Goal: Information Seeking & Learning: Learn about a topic

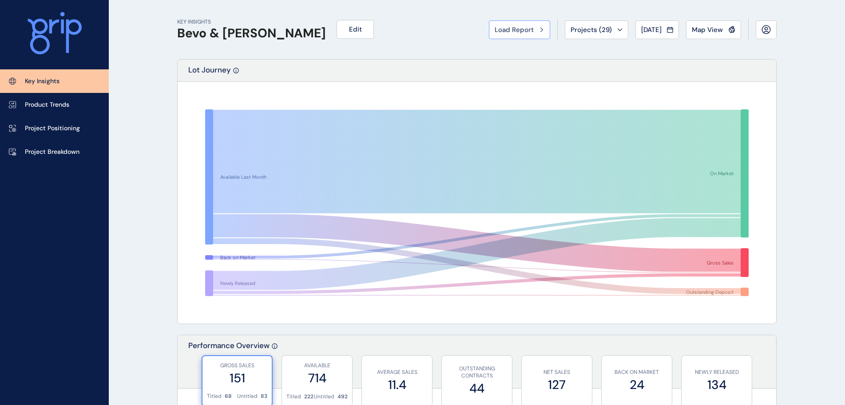
click at [523, 32] on span "Load Report" at bounding box center [514, 29] width 39 height 9
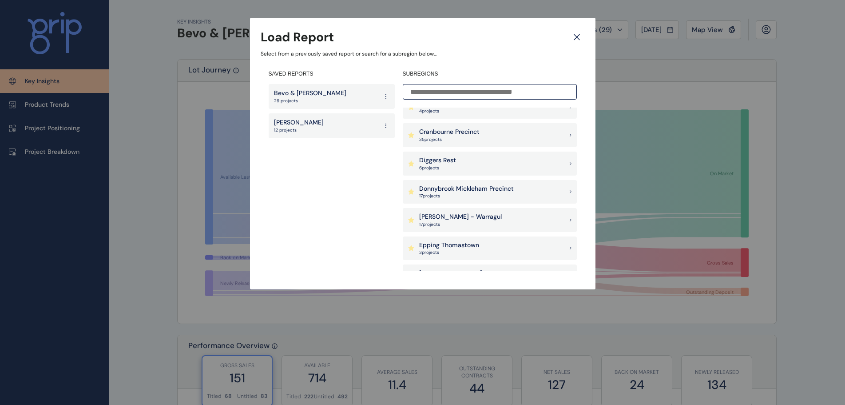
scroll to position [311, 0]
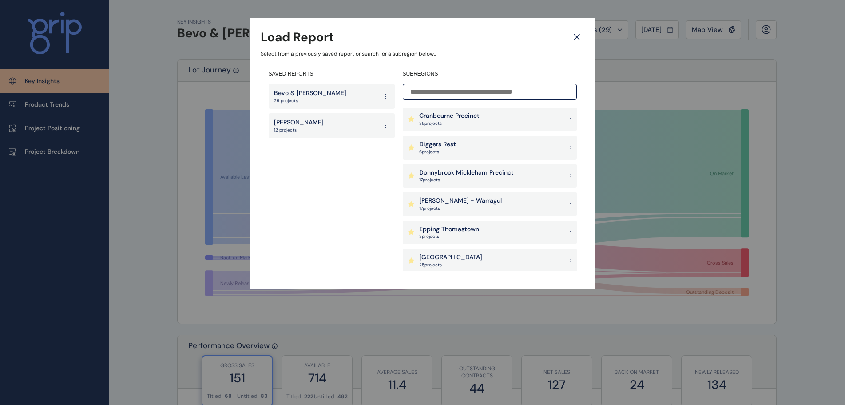
click at [439, 176] on p "Donnybrook Mickleham Precinct" at bounding box center [466, 172] width 95 height 9
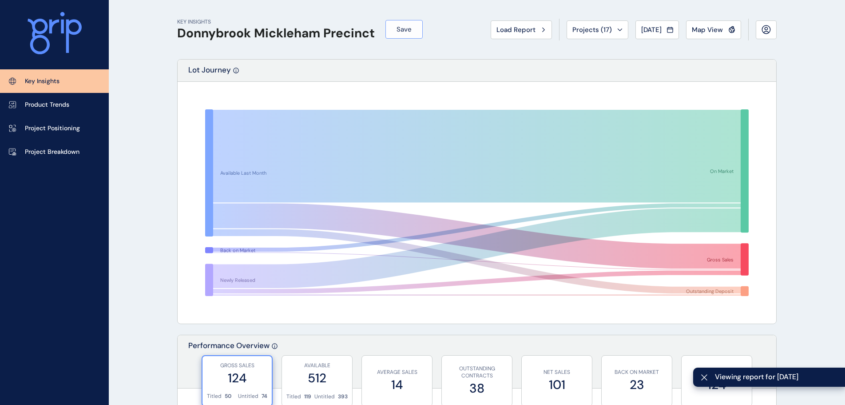
click at [407, 30] on span "Save" at bounding box center [404, 29] width 15 height 9
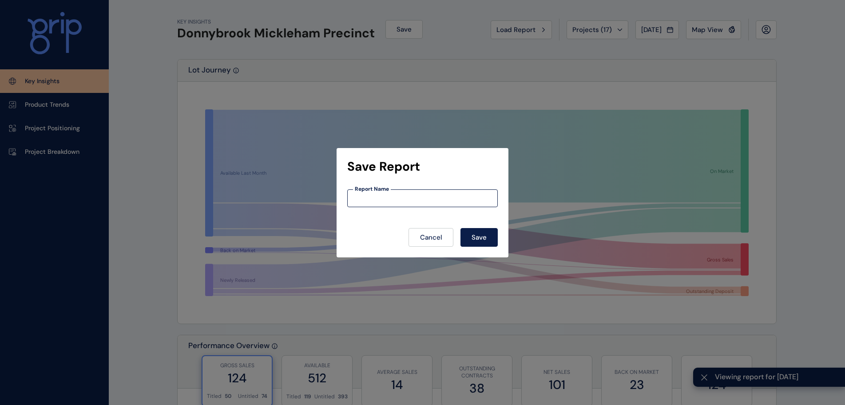
click at [394, 198] on input at bounding box center [423, 198] width 150 height 8
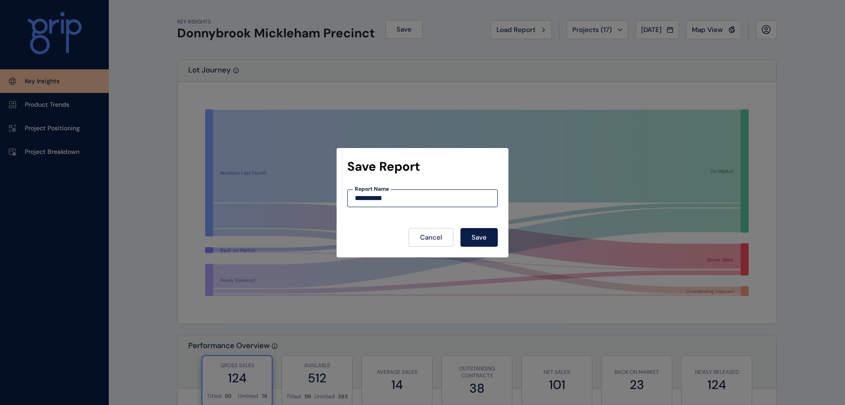
type input "**********"
click at [461, 228] on button "Save" at bounding box center [479, 237] width 37 height 19
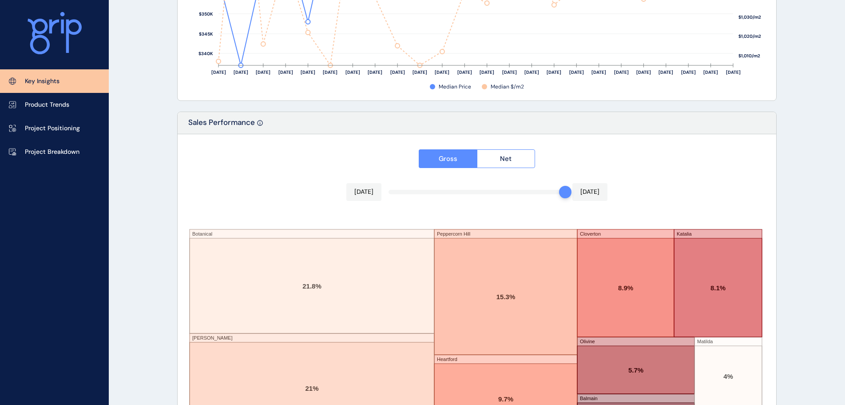
scroll to position [1465, 0]
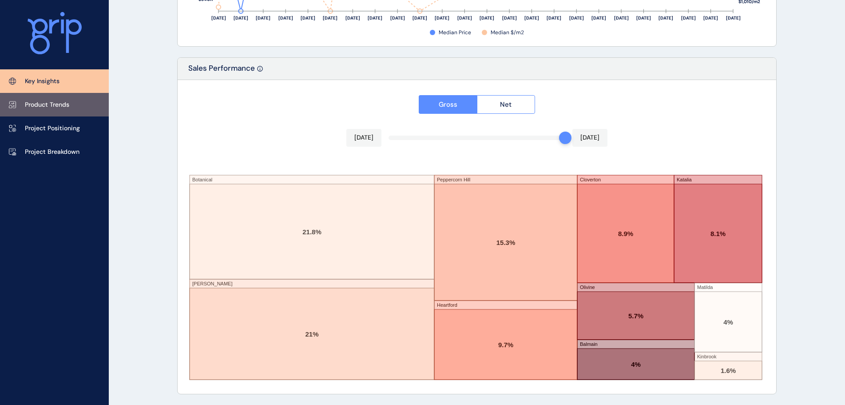
click at [55, 103] on p "Product Trends" at bounding box center [47, 104] width 44 height 9
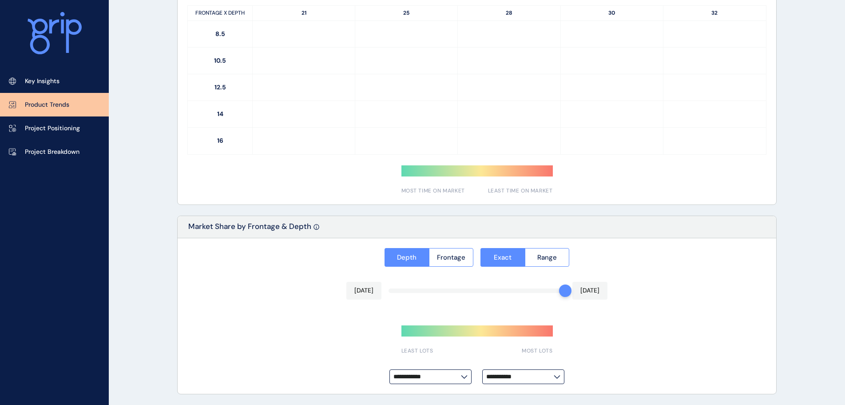
type input "**********"
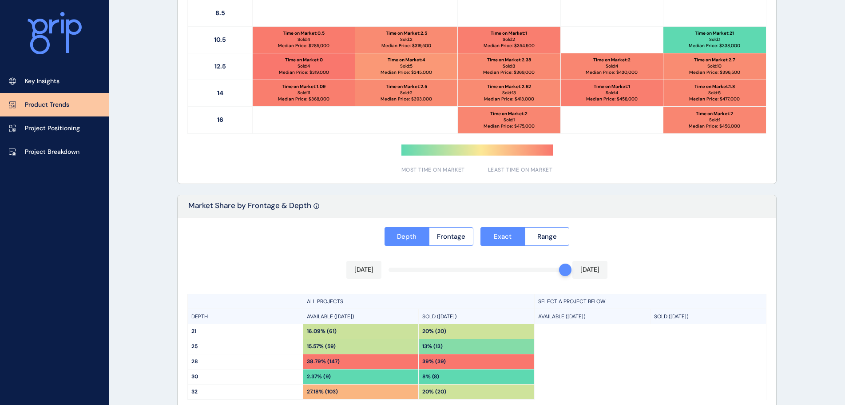
scroll to position [368, 0]
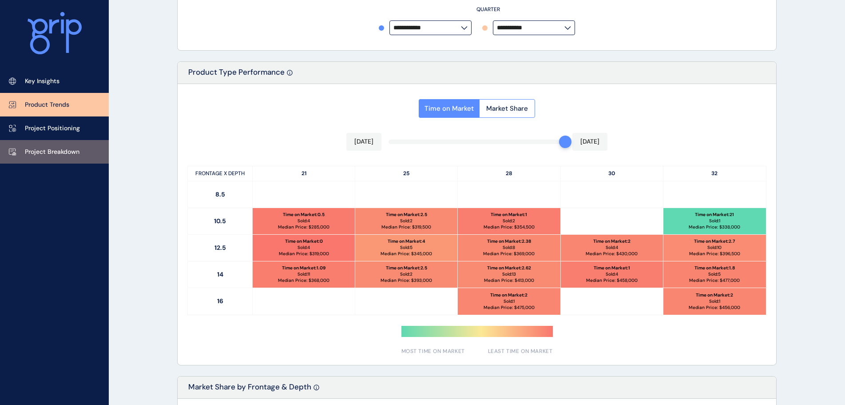
click at [54, 152] on p "Project Breakdown" at bounding box center [52, 151] width 55 height 9
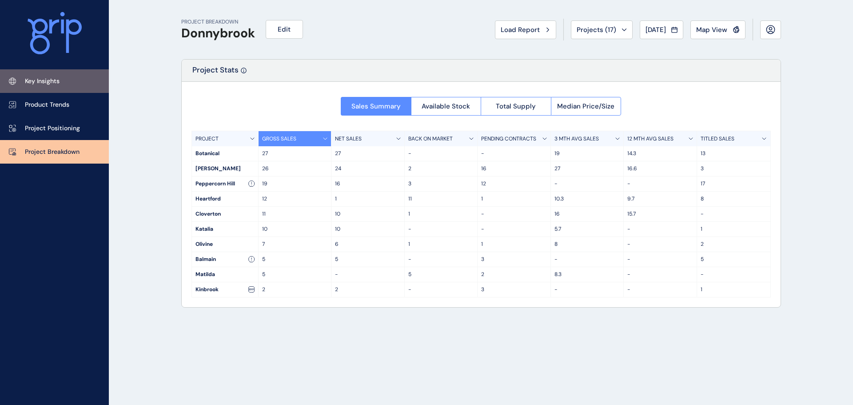
click at [46, 82] on p "Key Insights" at bounding box center [42, 81] width 35 height 9
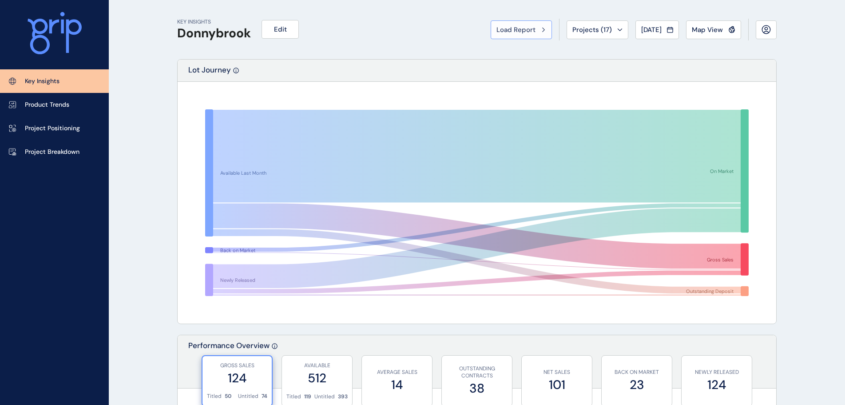
click at [514, 31] on span "Load Report" at bounding box center [516, 29] width 39 height 9
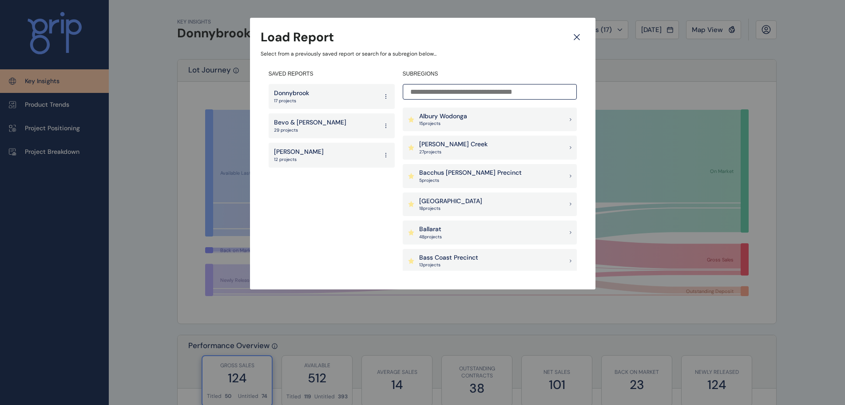
click at [288, 123] on p "Bevo & [PERSON_NAME]" at bounding box center [310, 122] width 72 height 9
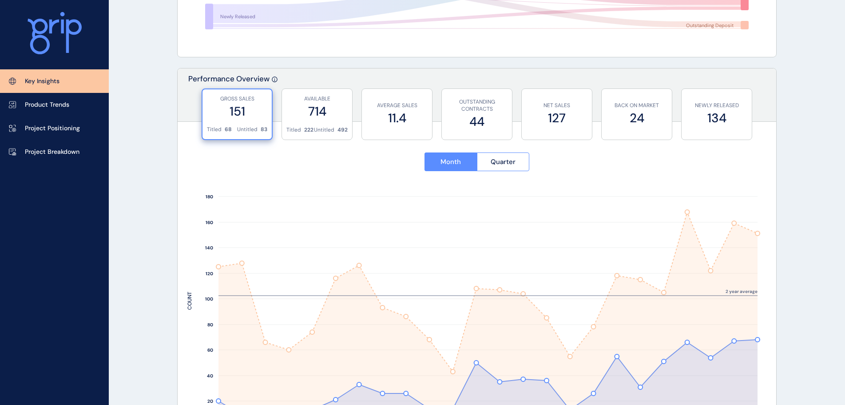
scroll to position [311, 0]
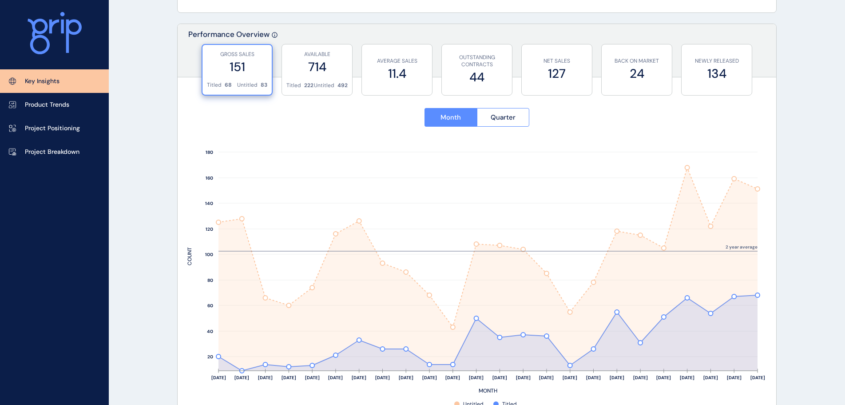
click at [716, 61] on p "NEWLY RELEASED" at bounding box center [716, 61] width 61 height 8
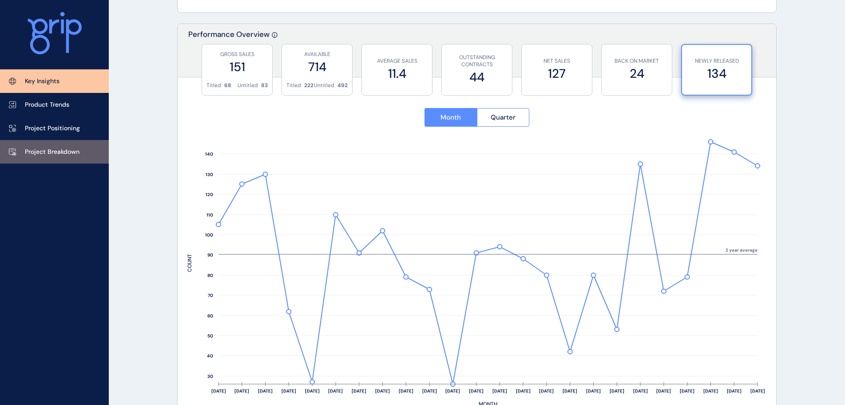
click at [58, 147] on link "Project Breakdown" at bounding box center [54, 152] width 109 height 24
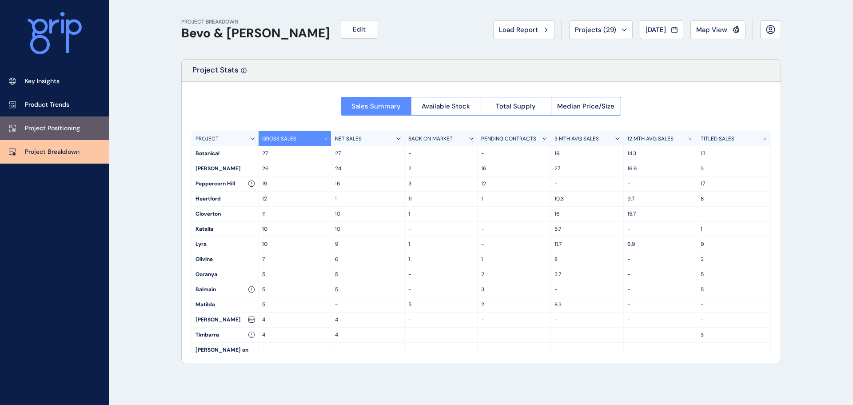
click at [55, 127] on p "Project Positioning" at bounding box center [52, 128] width 55 height 9
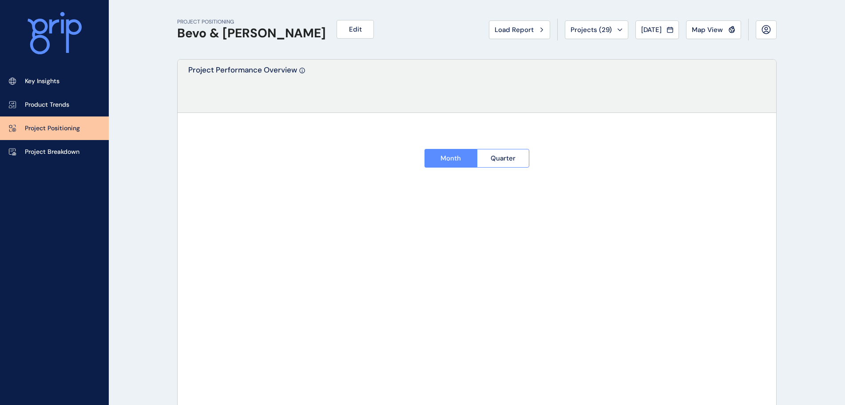
type input "*********"
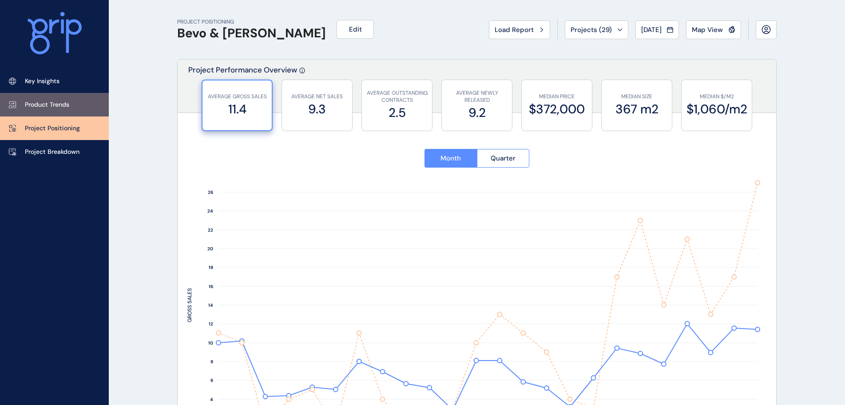
click at [41, 100] on p "Product Trends" at bounding box center [47, 104] width 44 height 9
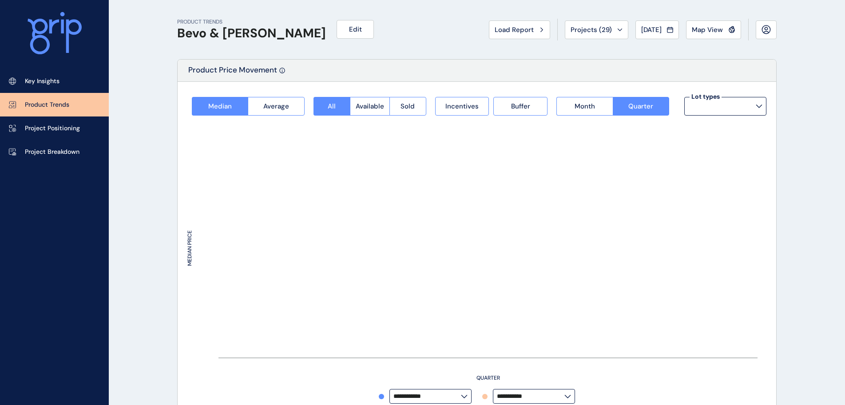
type input "**********"
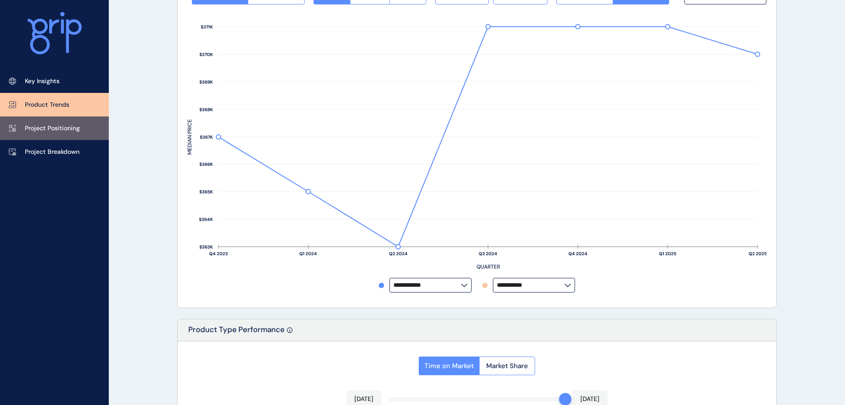
scroll to position [57, 0]
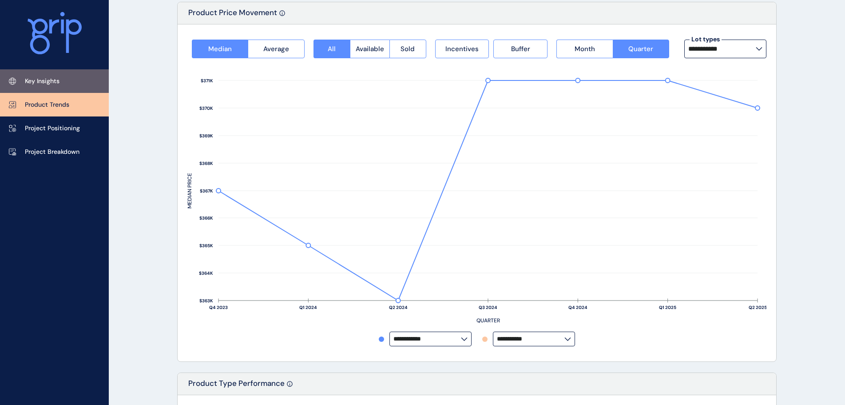
click at [42, 80] on p "Key Insights" at bounding box center [42, 81] width 35 height 9
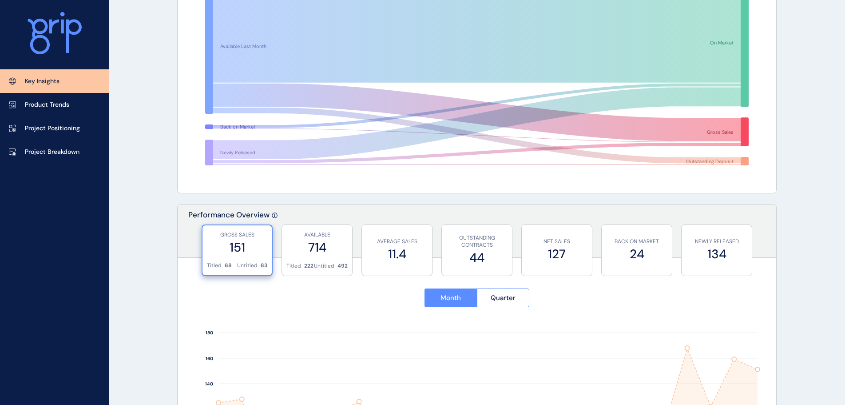
scroll to position [146, 0]
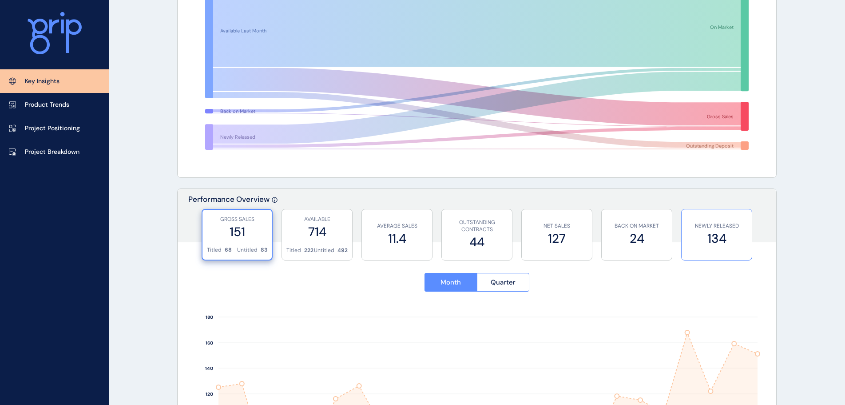
click at [684, 229] on div "NEWLY RELEASED 134" at bounding box center [716, 235] width 71 height 52
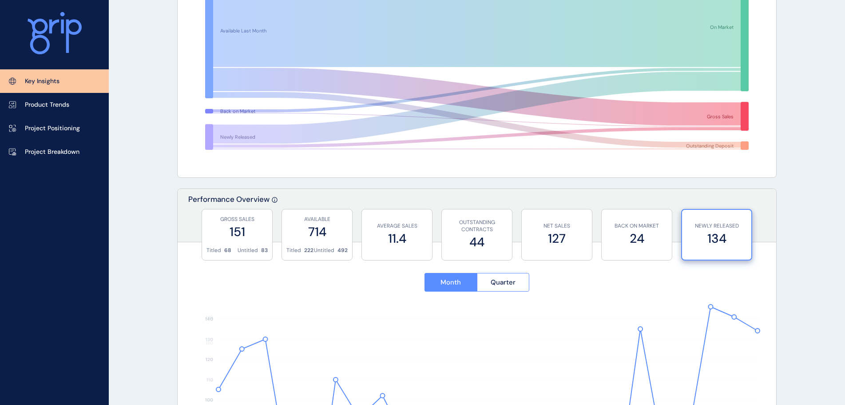
click at [700, 234] on label "134" at bounding box center [717, 238] width 60 height 17
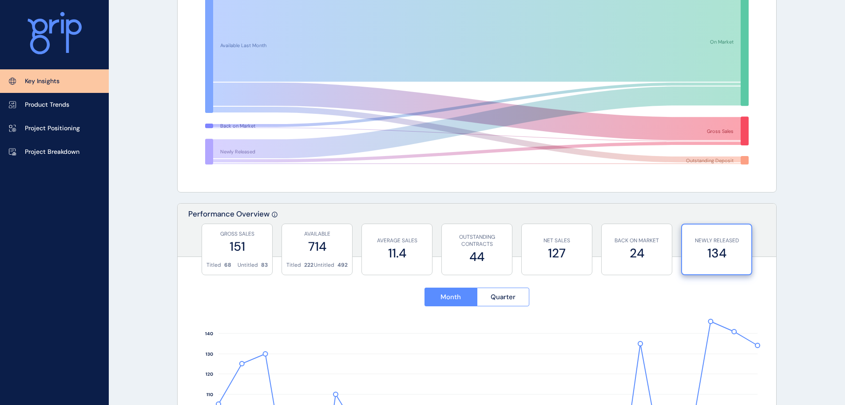
scroll to position [267, 0]
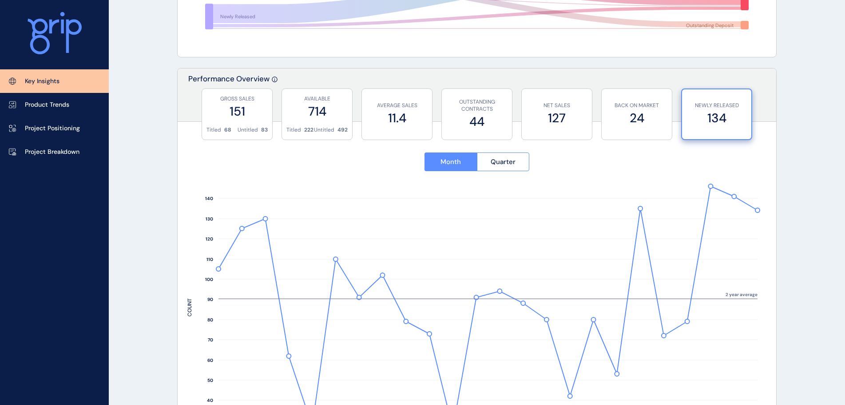
click at [712, 115] on label "134" at bounding box center [717, 117] width 60 height 17
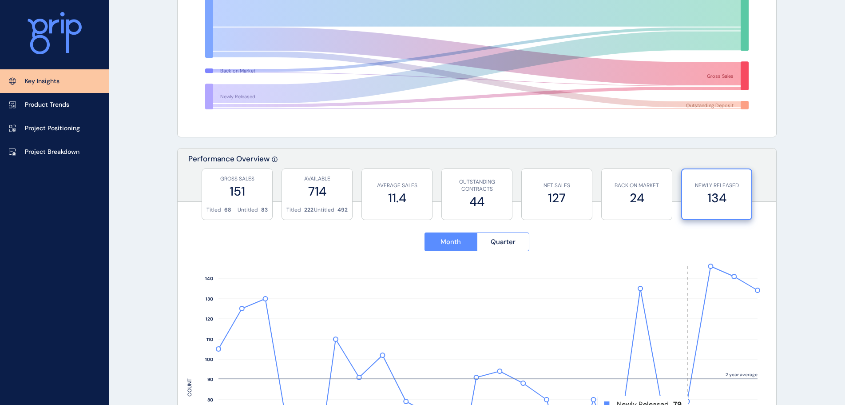
scroll to position [89, 0]
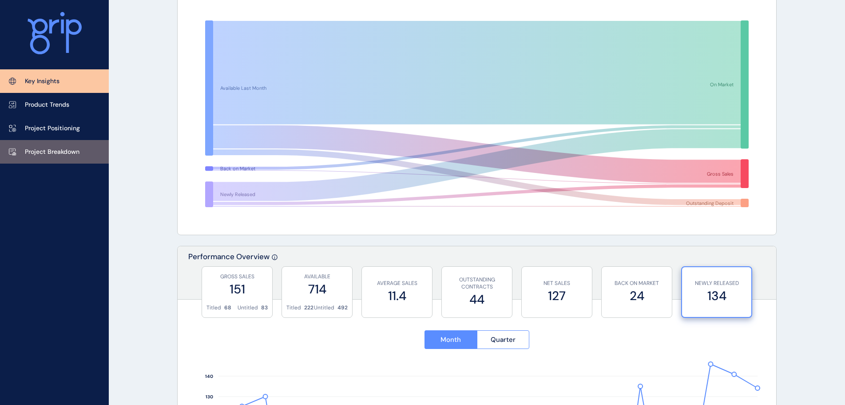
click at [49, 153] on p "Project Breakdown" at bounding box center [52, 151] width 55 height 9
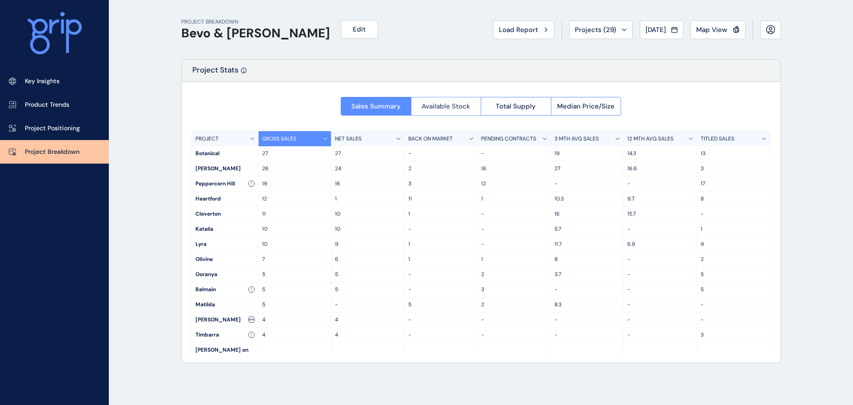
click at [451, 107] on span "Available Stock" at bounding box center [446, 106] width 48 height 9
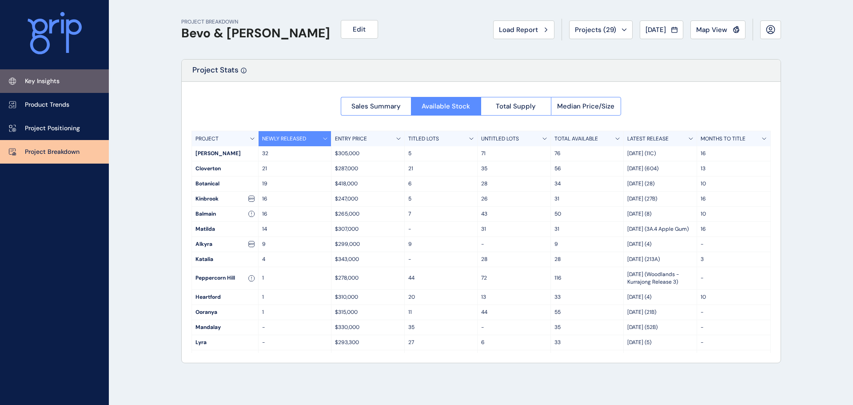
click at [52, 80] on p "Key Insights" at bounding box center [42, 81] width 35 height 9
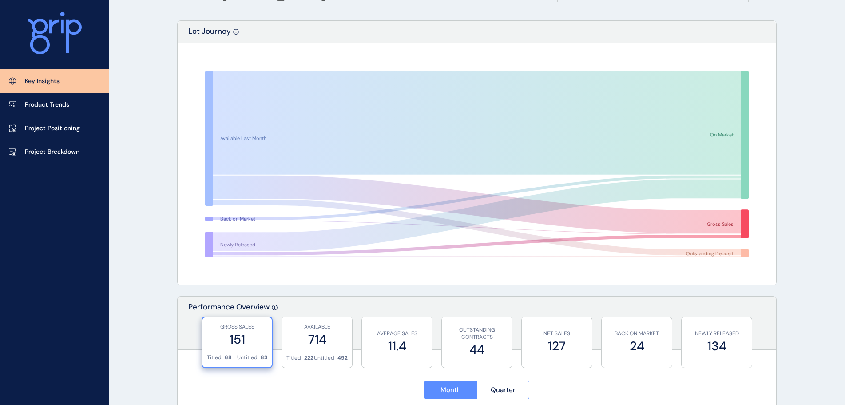
scroll to position [89, 0]
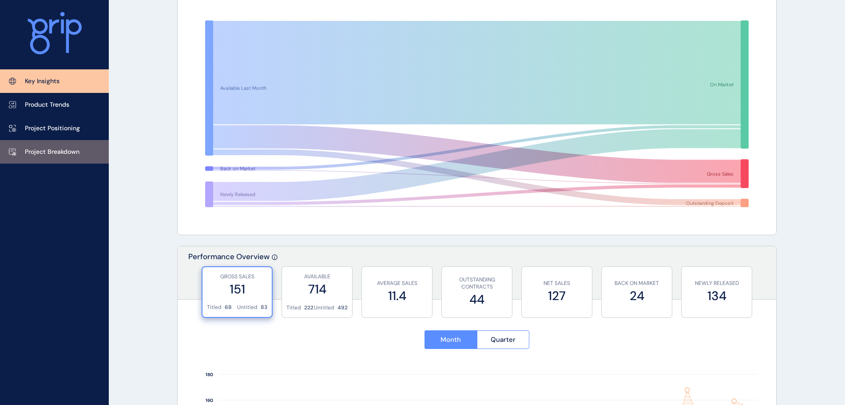
click at [81, 159] on link "Project Breakdown" at bounding box center [54, 152] width 109 height 24
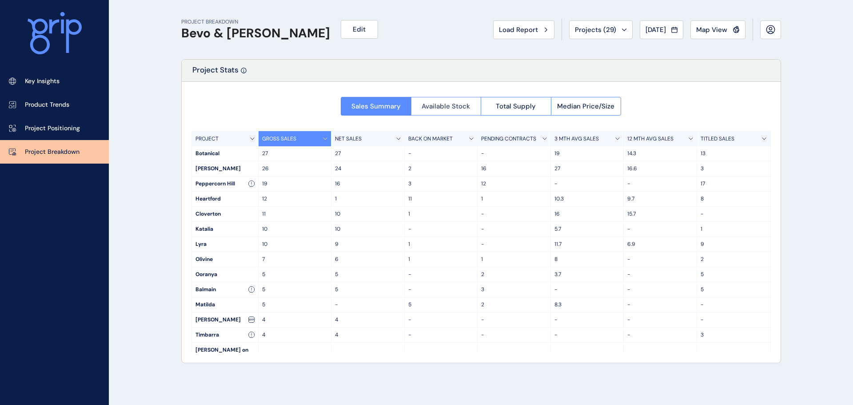
click at [449, 110] on span "Available Stock" at bounding box center [446, 106] width 48 height 9
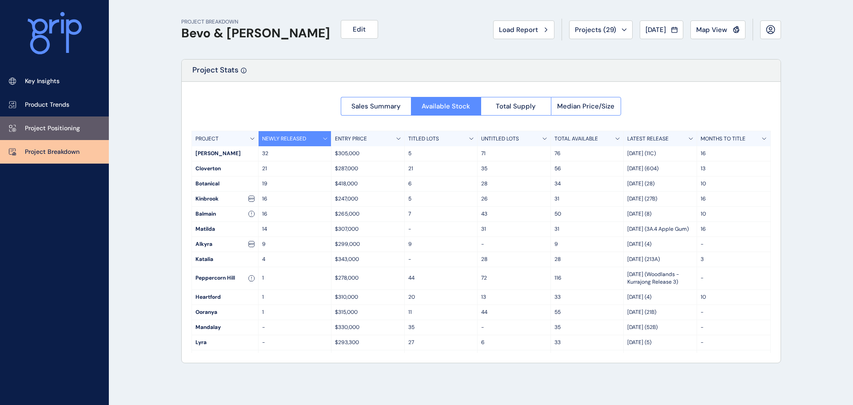
click at [56, 125] on p "Project Positioning" at bounding box center [52, 128] width 55 height 9
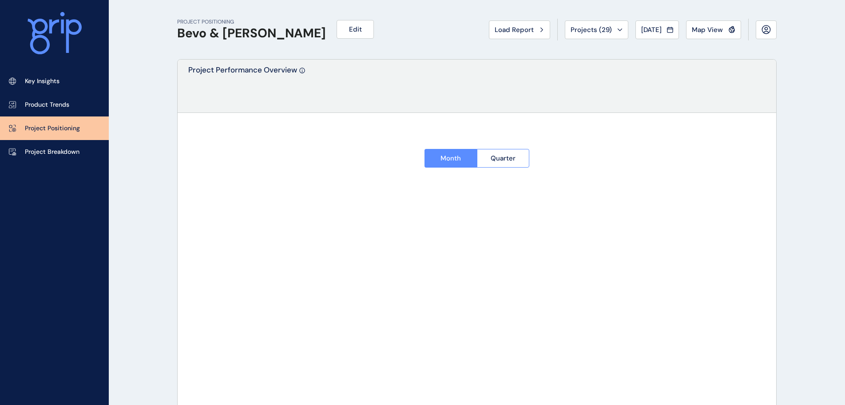
type input "*********"
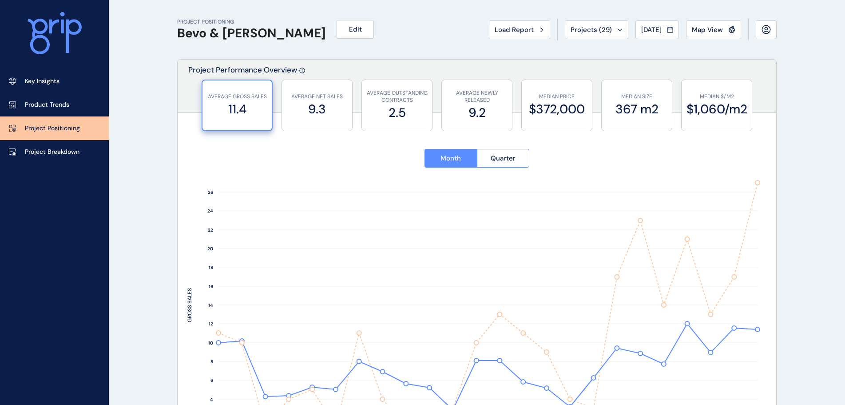
click at [52, 135] on link "Project Positioning" at bounding box center [54, 128] width 109 height 24
click at [64, 168] on div "Key Insights Product Trends Project Positioning Project Breakdown" at bounding box center [54, 202] width 109 height 405
click at [54, 157] on link "Project Breakdown" at bounding box center [54, 152] width 109 height 24
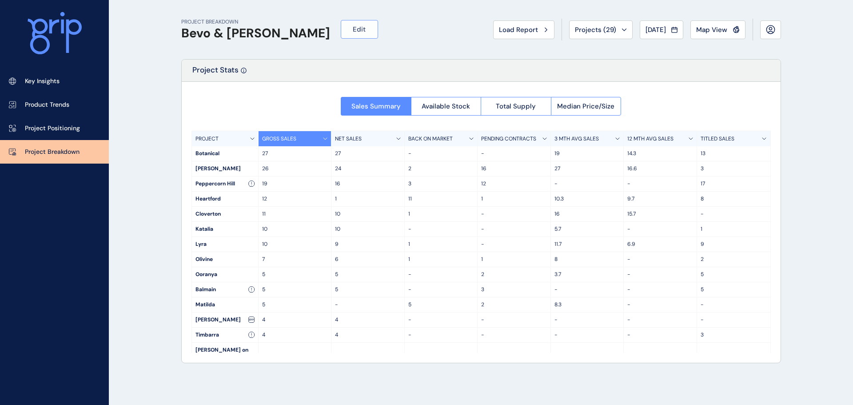
click at [341, 26] on button "Edit" at bounding box center [359, 29] width 37 height 19
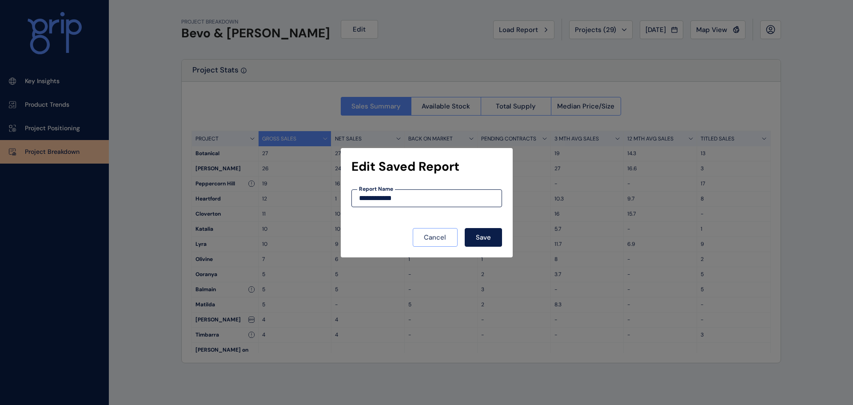
click at [430, 237] on span "Cancel" at bounding box center [435, 237] width 22 height 9
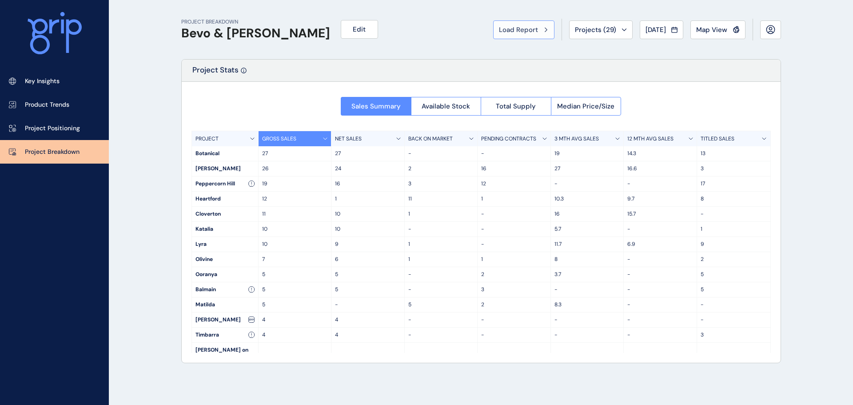
click at [514, 34] on button "Load Report" at bounding box center [523, 29] width 61 height 19
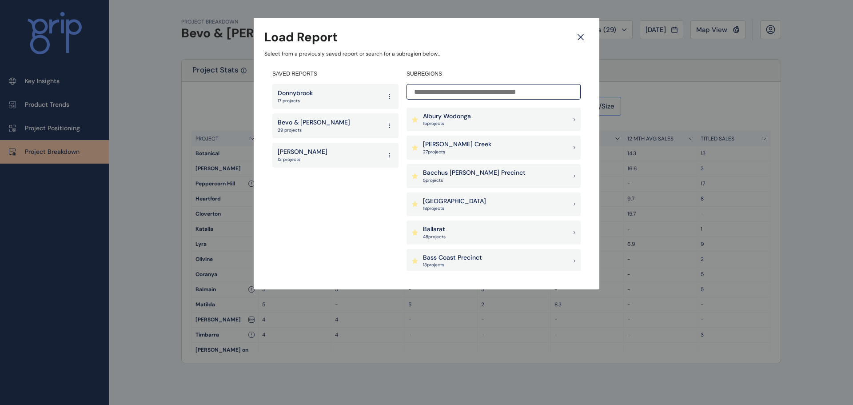
click at [312, 151] on div "[PERSON_NAME] 12 projects" at bounding box center [335, 155] width 126 height 25
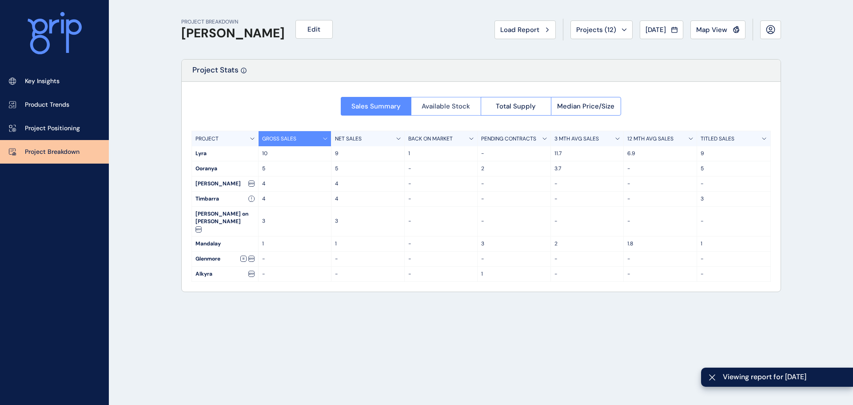
click at [445, 107] on span "Available Stock" at bounding box center [446, 106] width 48 height 9
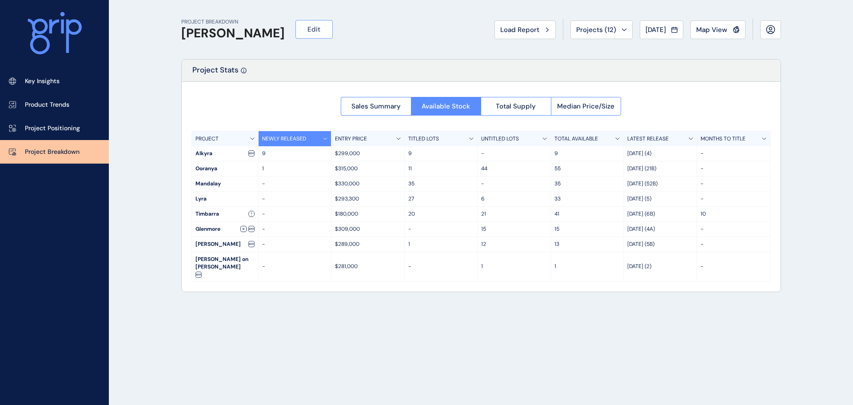
click at [307, 31] on span "Edit" at bounding box center [313, 29] width 13 height 9
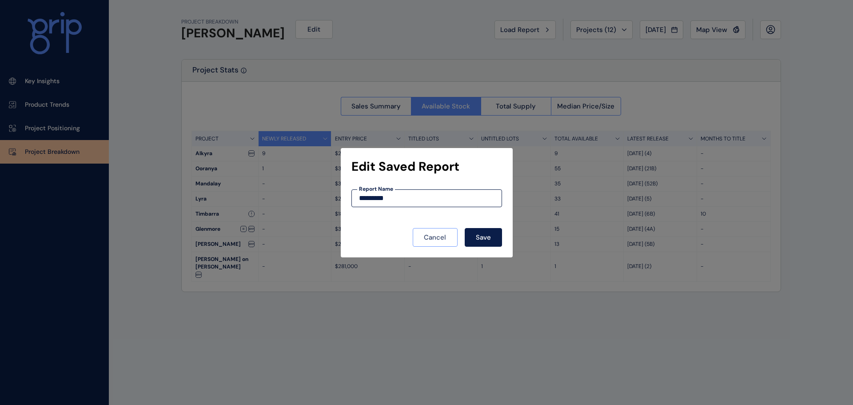
click at [438, 238] on span "Cancel" at bounding box center [435, 237] width 22 height 9
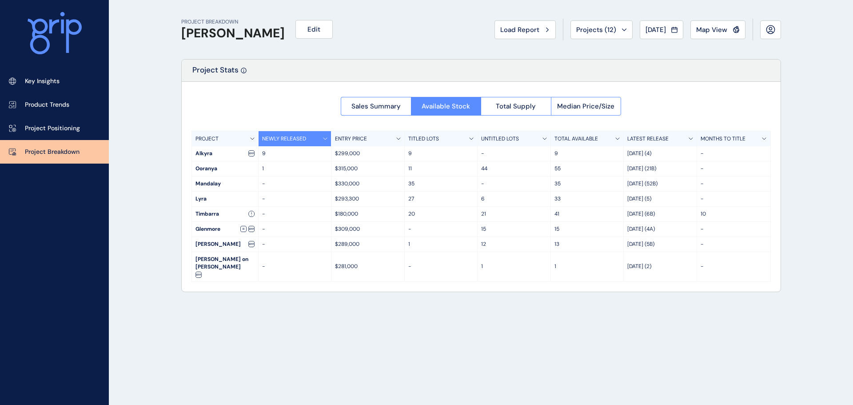
click at [527, 30] on span "Load Report" at bounding box center [519, 29] width 39 height 9
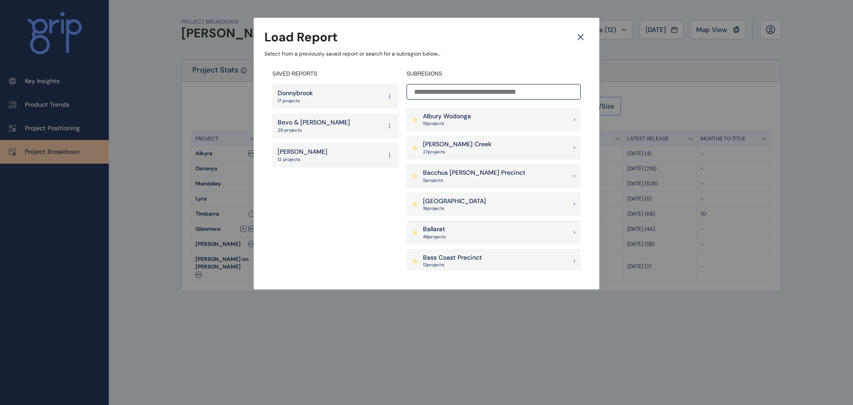
click at [322, 153] on div "[PERSON_NAME] 12 projects" at bounding box center [335, 155] width 126 height 25
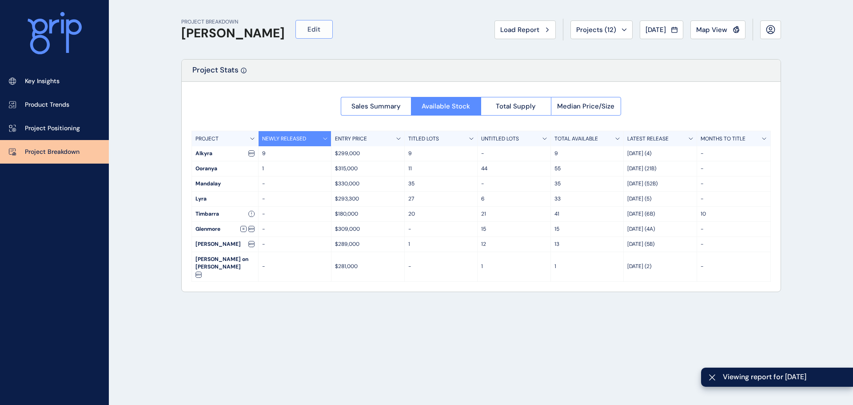
click at [295, 28] on button "Edit" at bounding box center [313, 29] width 37 height 19
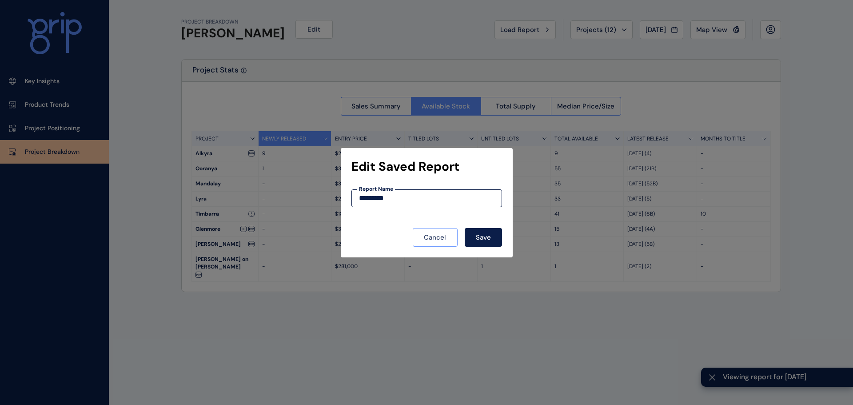
click at [424, 236] on span "Cancel" at bounding box center [435, 237] width 22 height 9
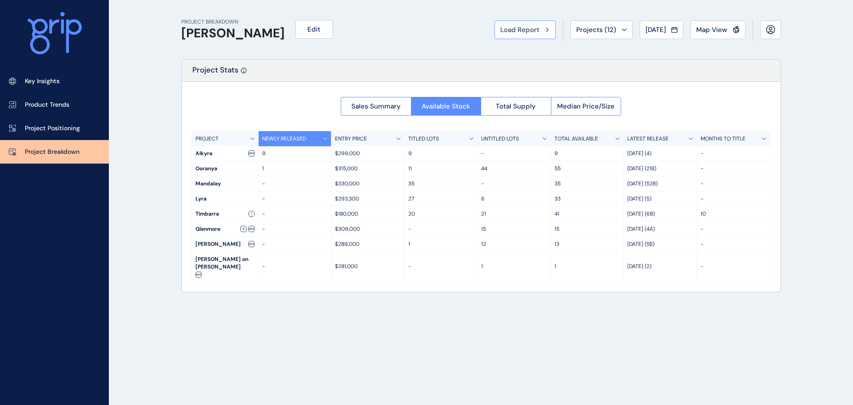
click at [506, 32] on span "Load Report" at bounding box center [519, 29] width 39 height 9
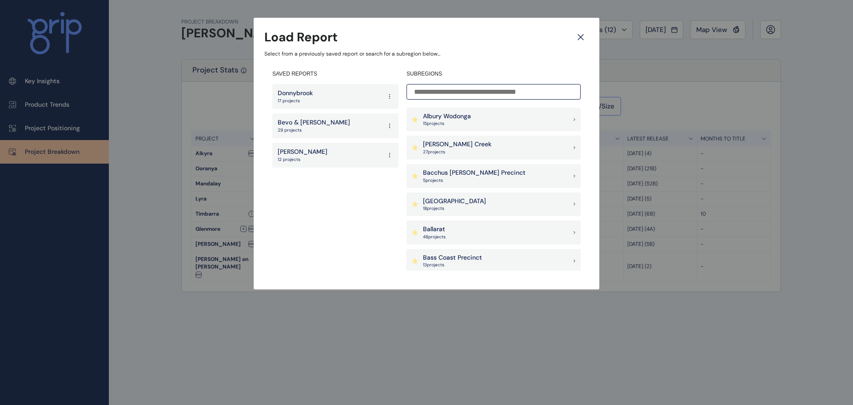
click at [326, 97] on div "Donnybrook 17 projects" at bounding box center [335, 96] width 126 height 25
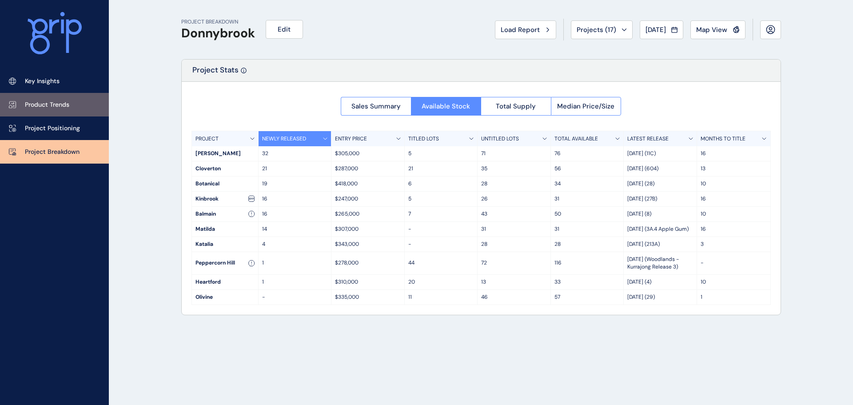
click at [52, 108] on p "Product Trends" at bounding box center [47, 104] width 44 height 9
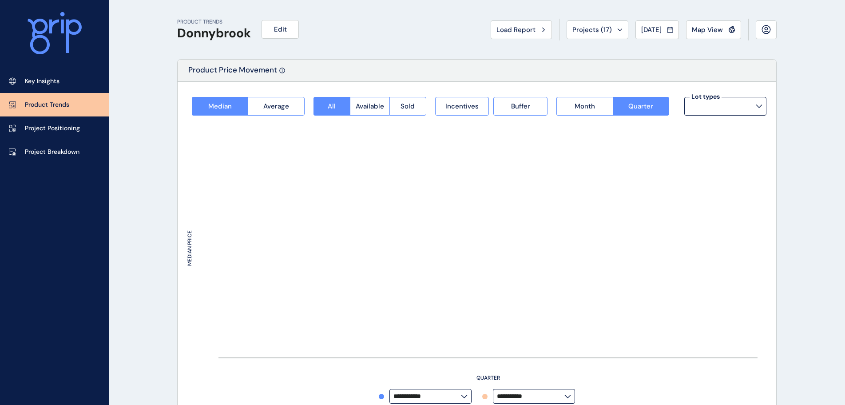
type input "**********"
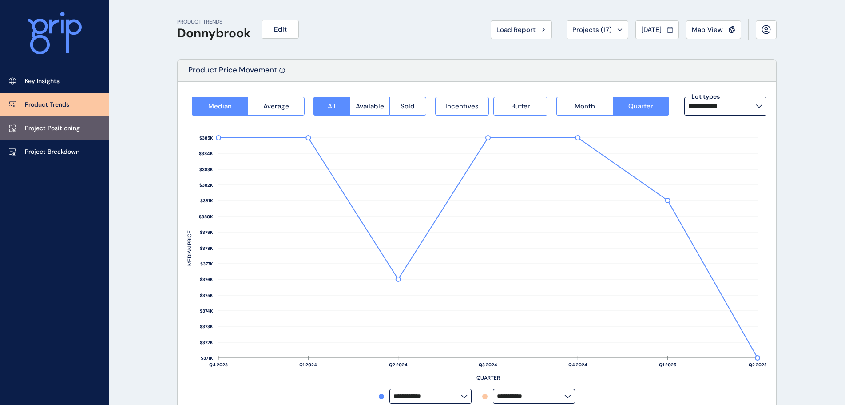
click at [58, 129] on p "Project Positioning" at bounding box center [52, 128] width 55 height 9
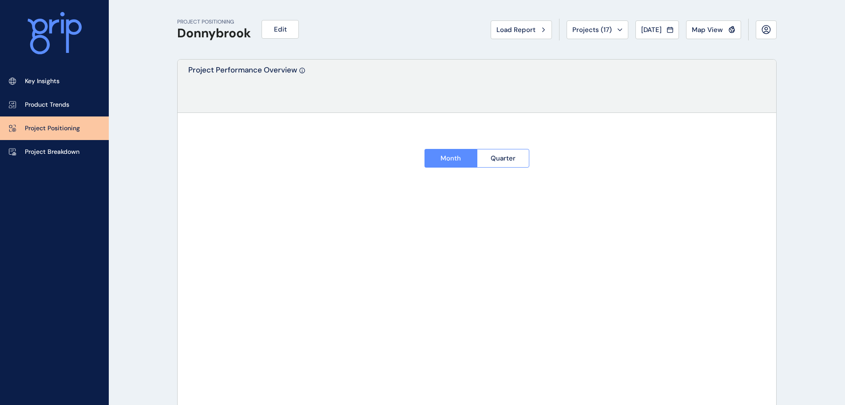
type input "*********"
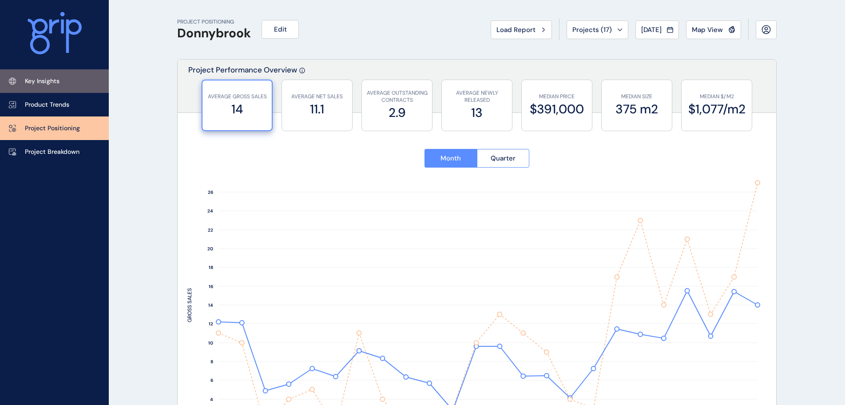
click at [40, 84] on p "Key Insights" at bounding box center [42, 81] width 35 height 9
